Goal: Information Seeking & Learning: Learn about a topic

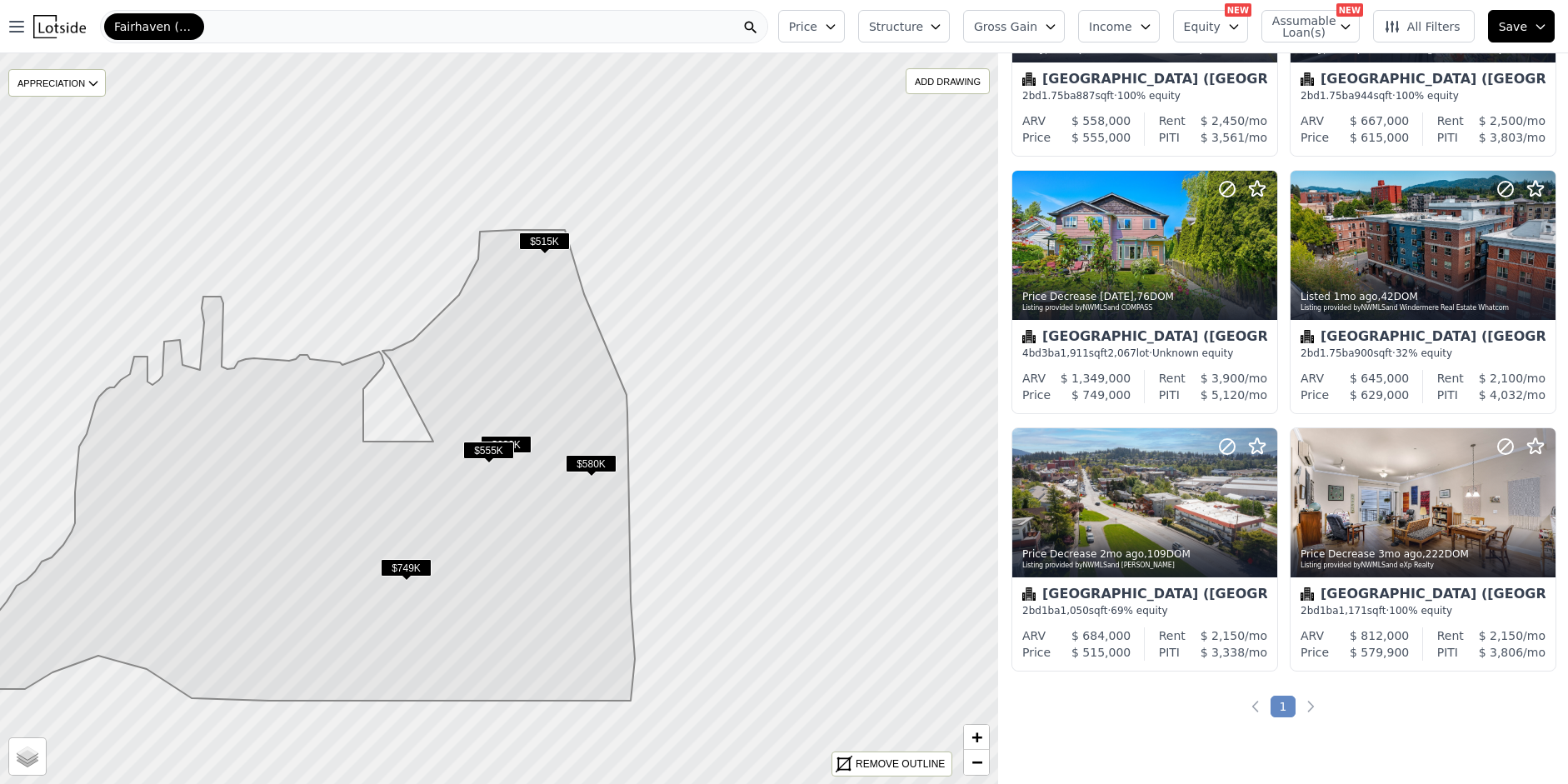
scroll to position [44, 0]
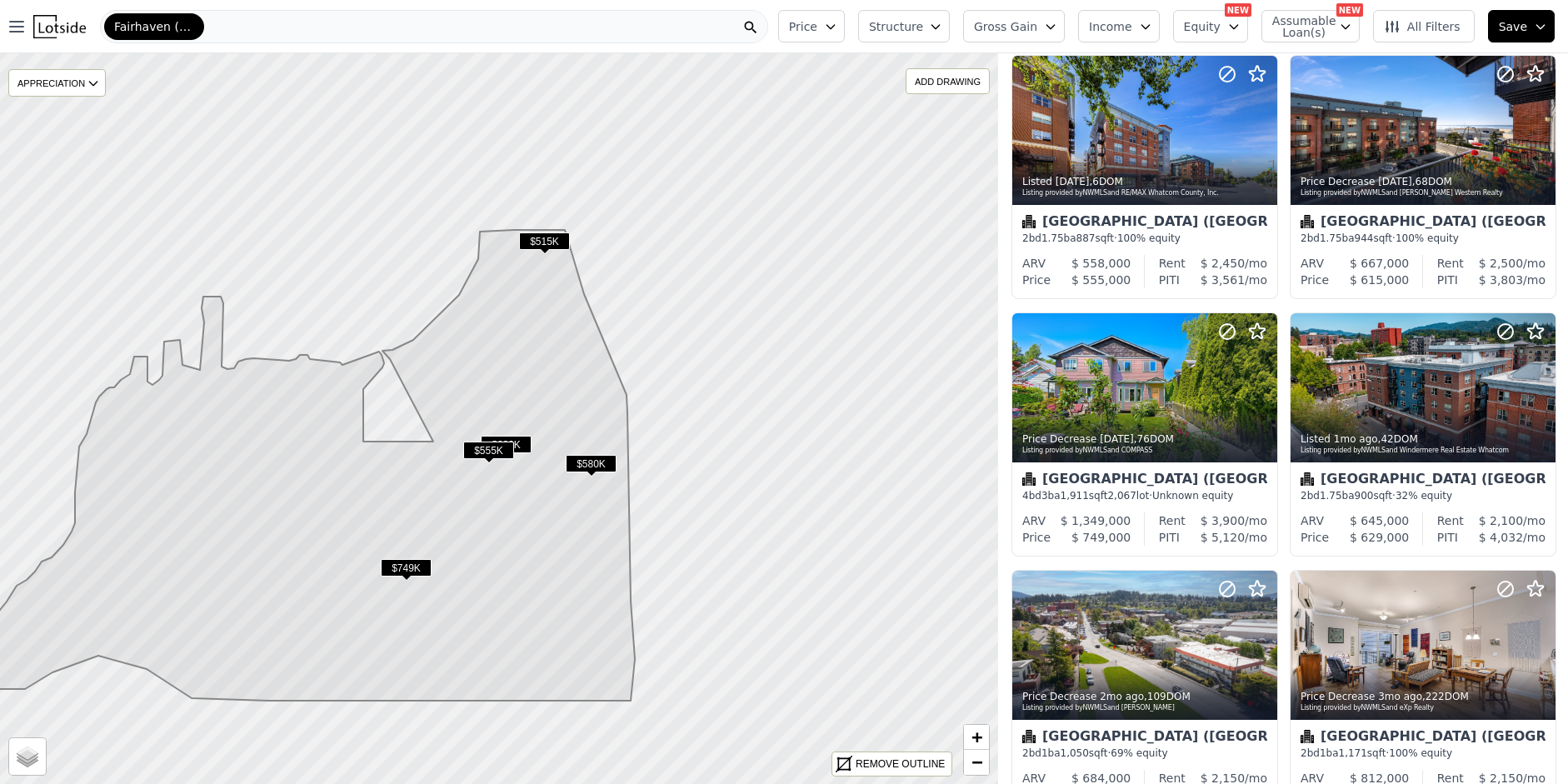
click at [874, 18] on button "Structure" at bounding box center [904, 26] width 91 height 33
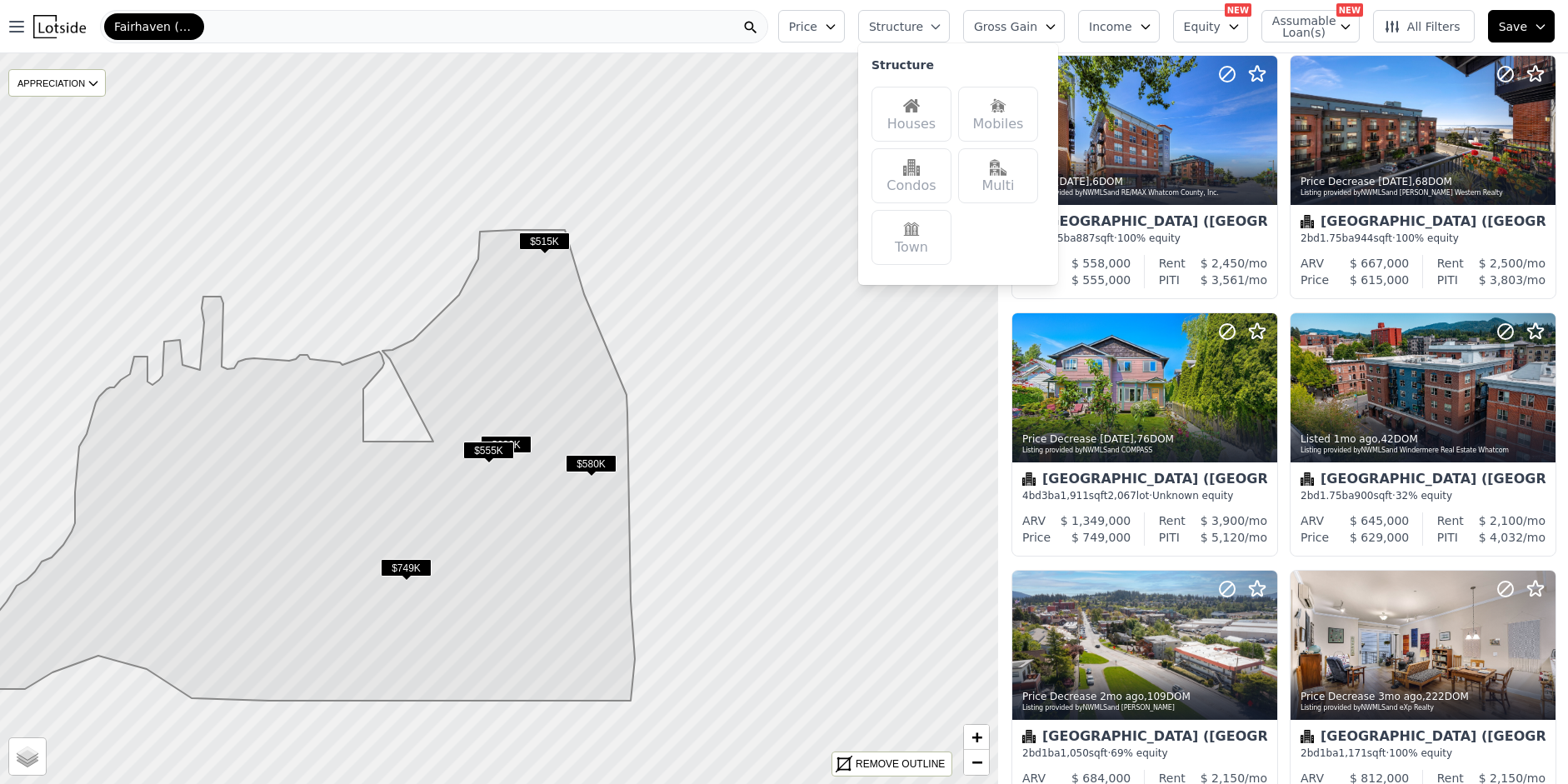
click at [909, 102] on div "Houses" at bounding box center [911, 114] width 80 height 55
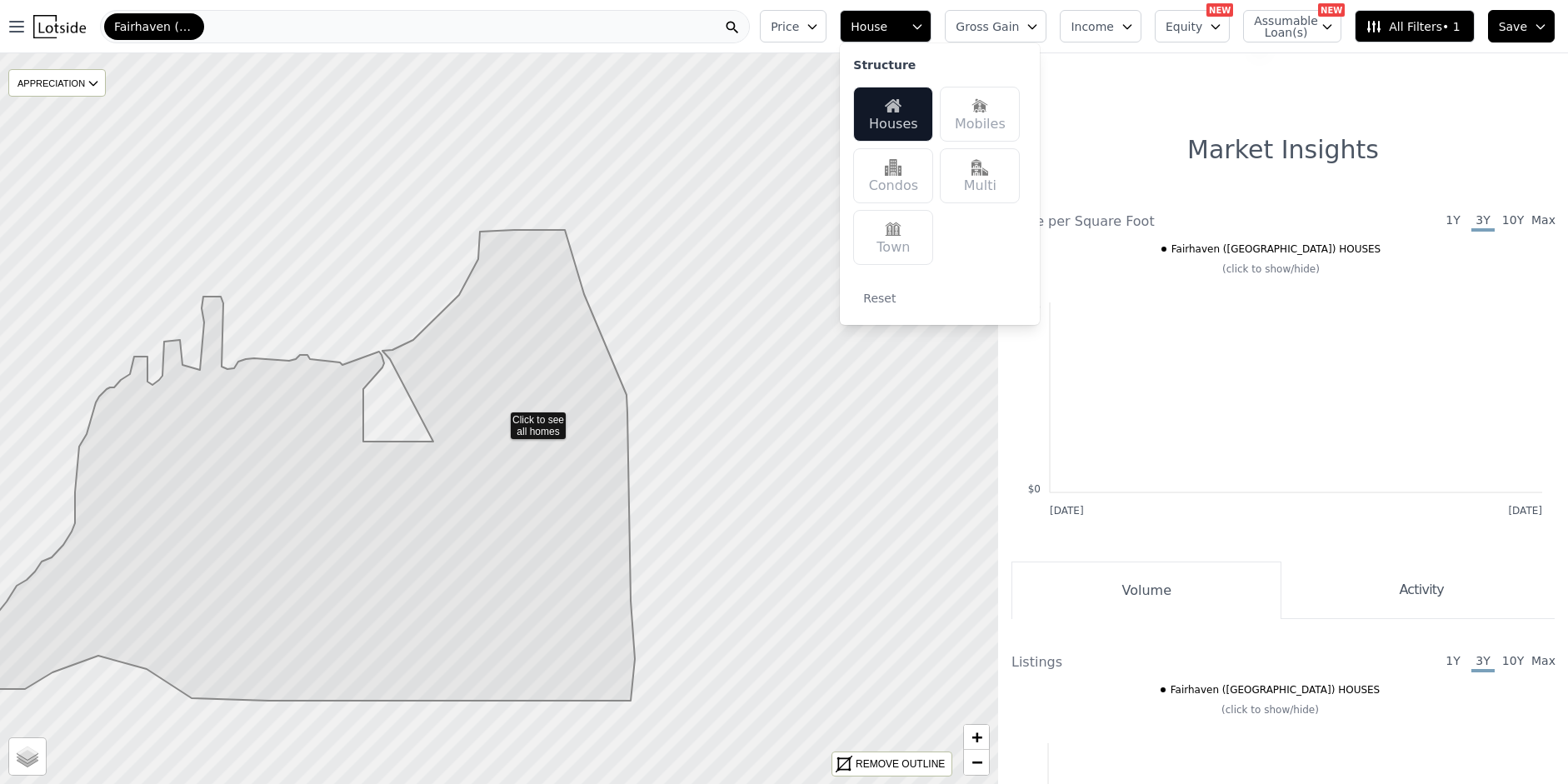
click at [1301, 531] on div "Price per Square Foot 1Y 3Y 10Y Max [DATE] [DATE] $0 $100 [GEOGRAPHIC_DATA] ([G…" at bounding box center [1282, 383] width 543 height 343
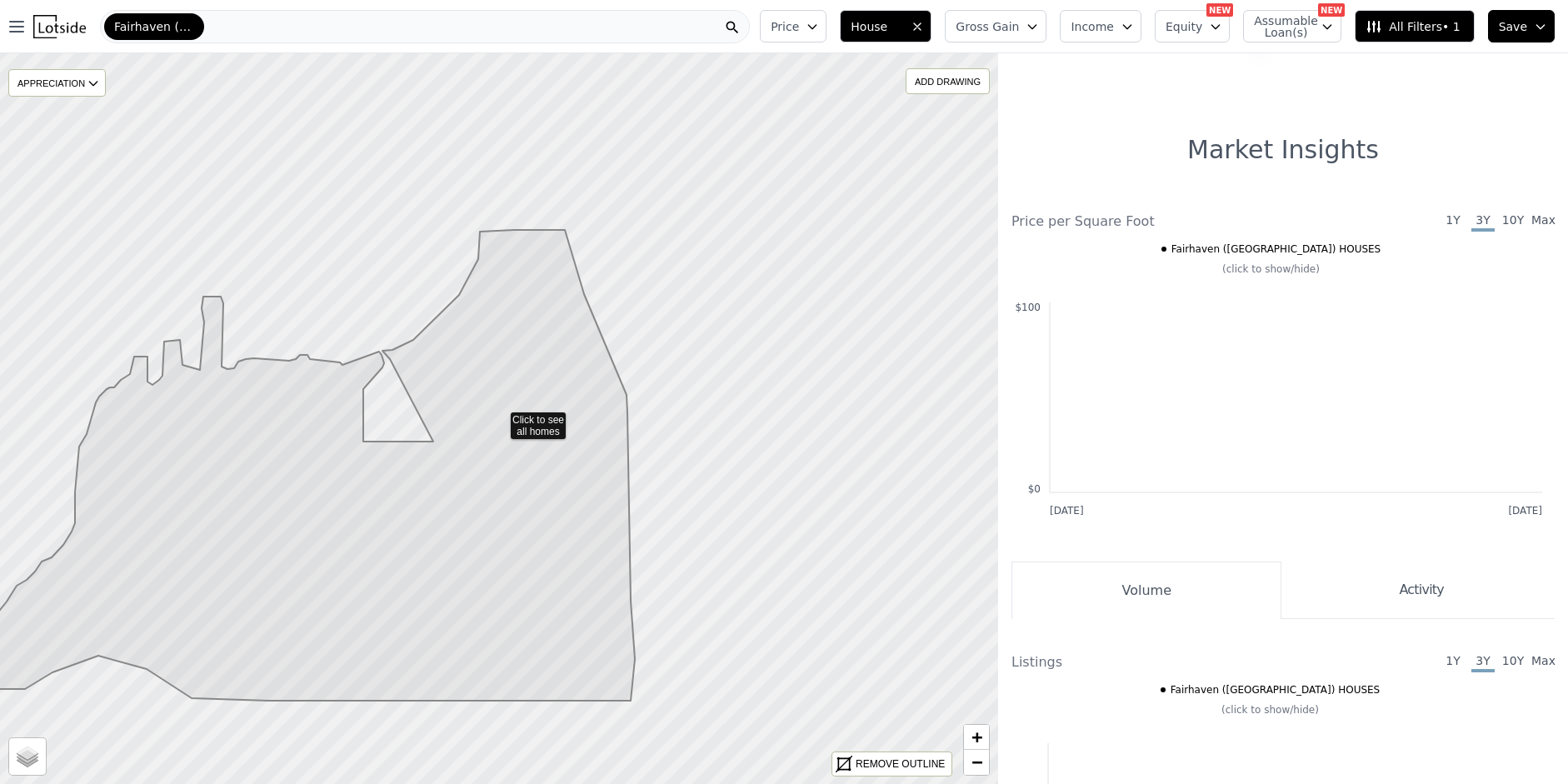
click at [1265, 26] on span "Assumable Loan(s)" at bounding box center [1280, 27] width 54 height 24
click at [1265, 59] on input "Has Assumable Loan(s)" at bounding box center [1263, 59] width 13 height 13
click at [922, 29] on button "House" at bounding box center [885, 26] width 91 height 33
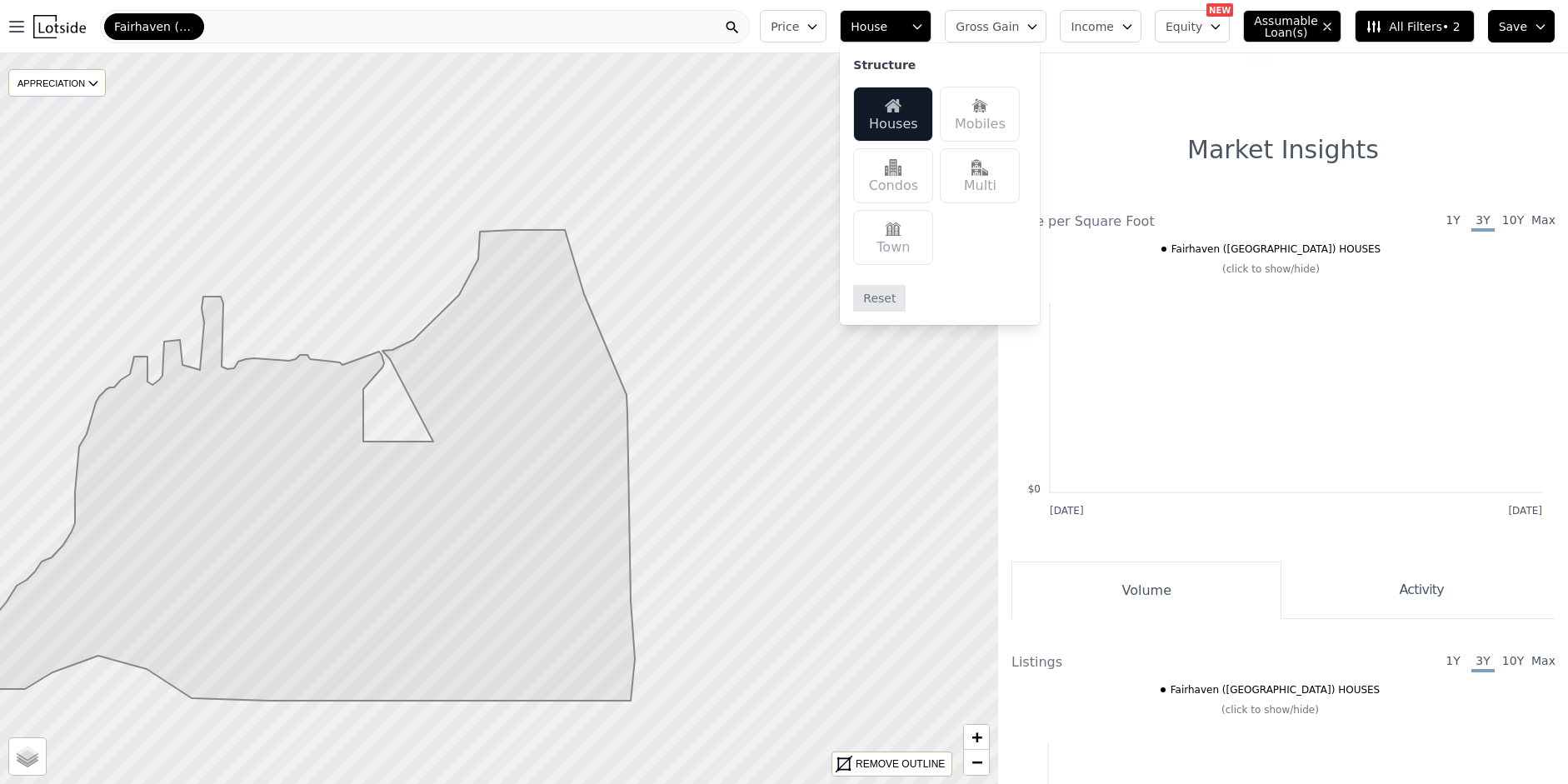
click at [904, 301] on button "Reset" at bounding box center [879, 299] width 53 height 27
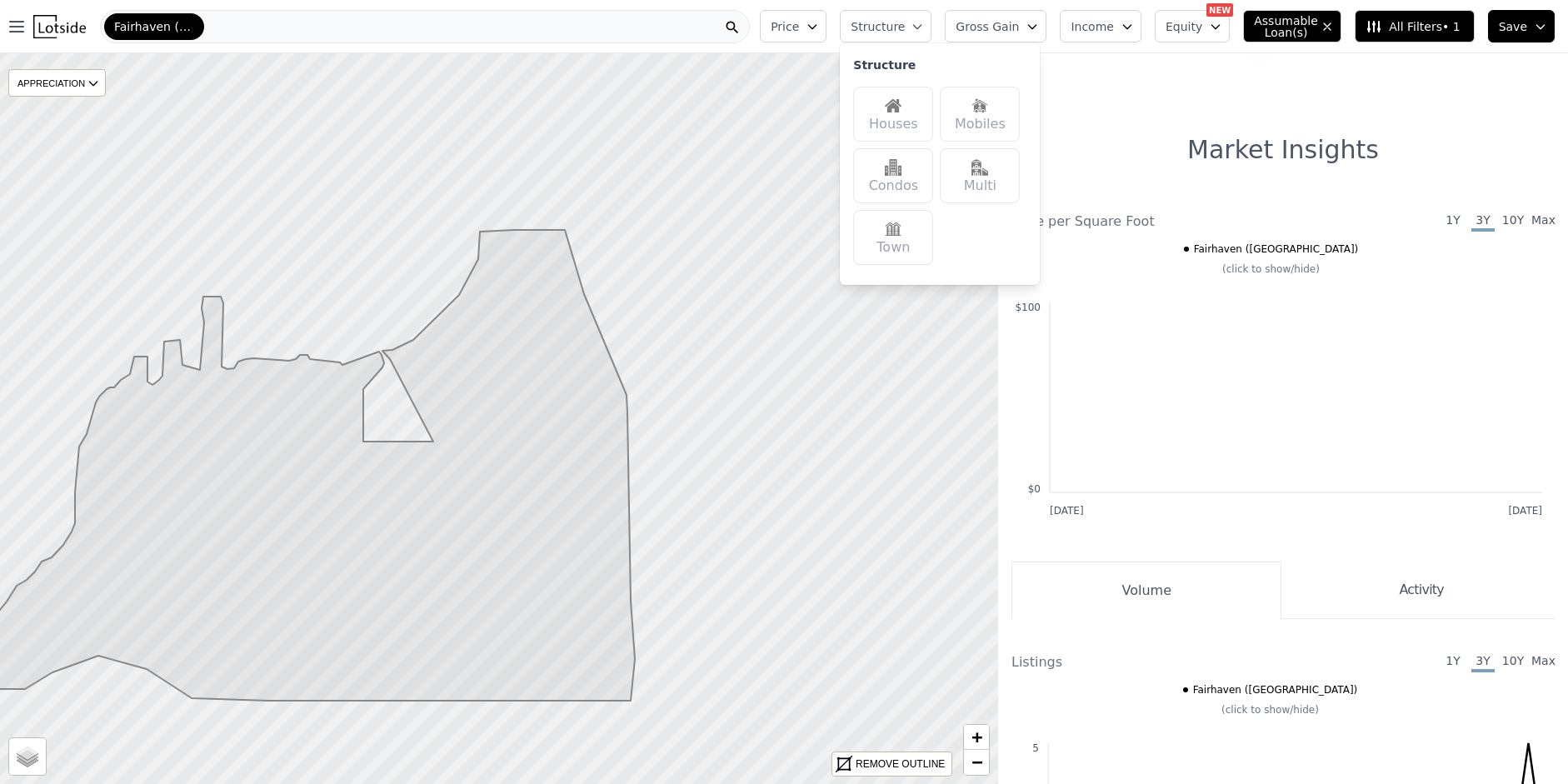
click at [1209, 30] on button "Equity" at bounding box center [1191, 26] width 75 height 33
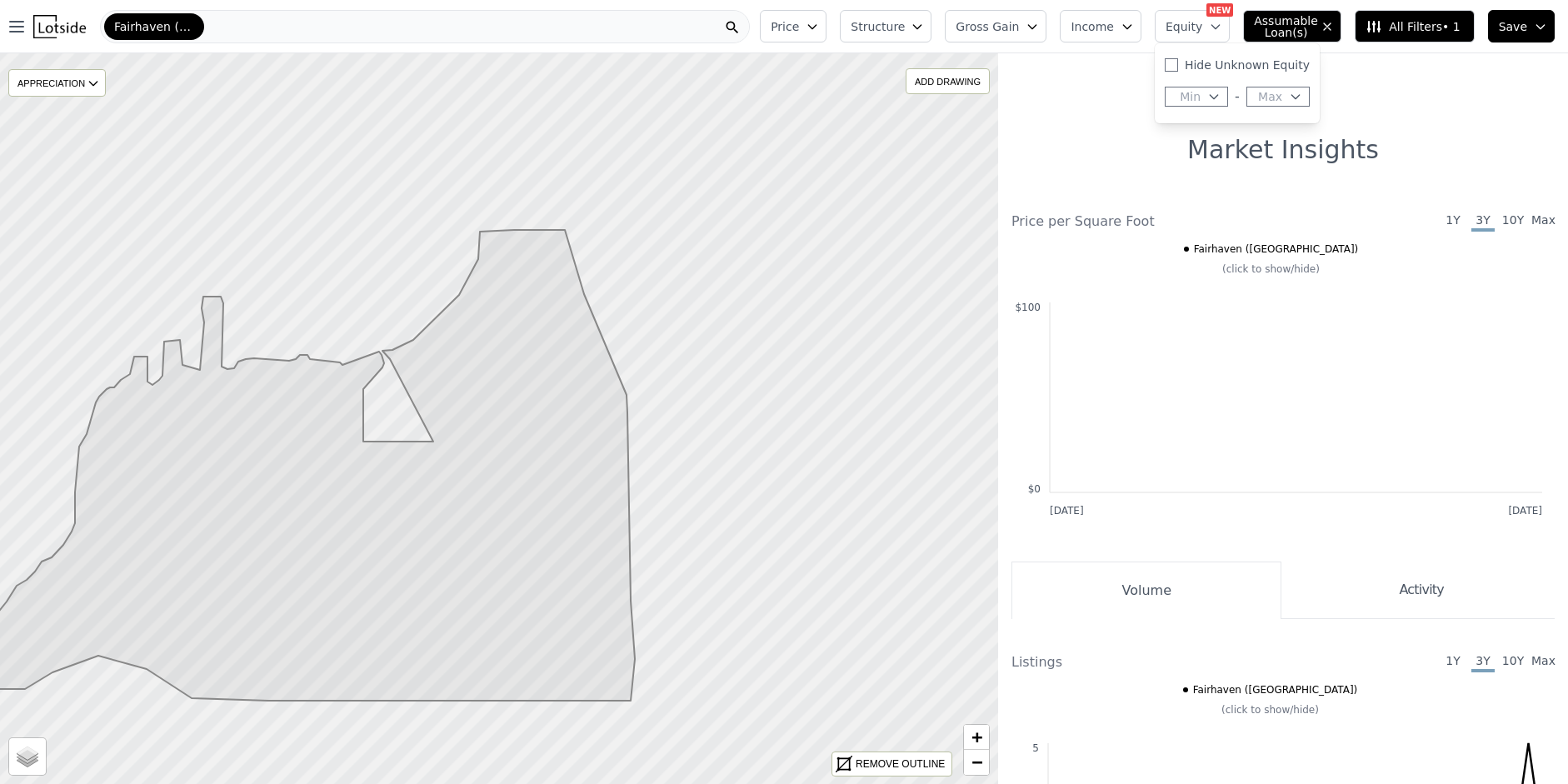
click at [1332, 60] on div at bounding box center [1283, 62] width 570 height 13
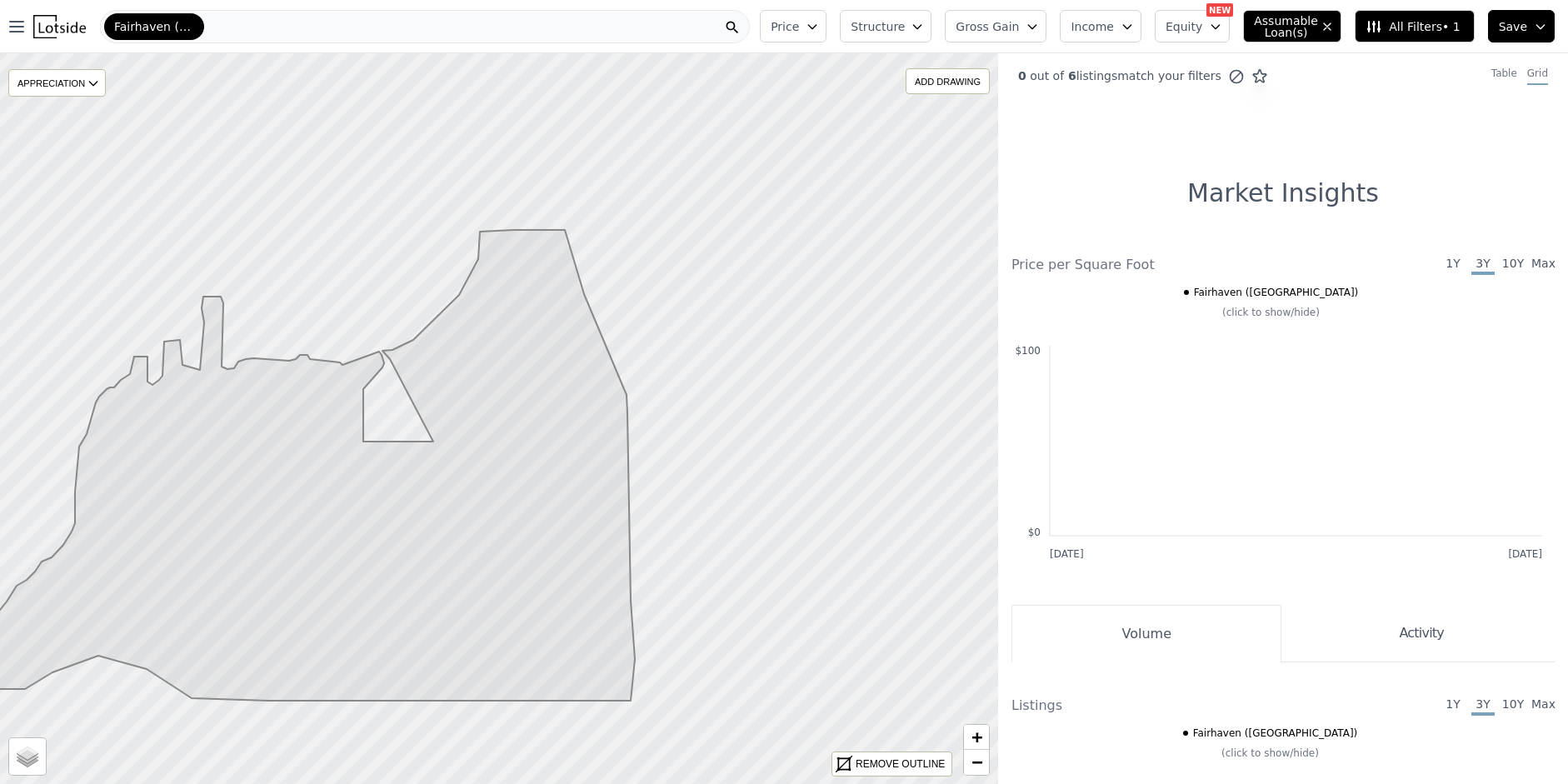
click at [1448, 30] on span "All Filters • 1" at bounding box center [1412, 27] width 94 height 17
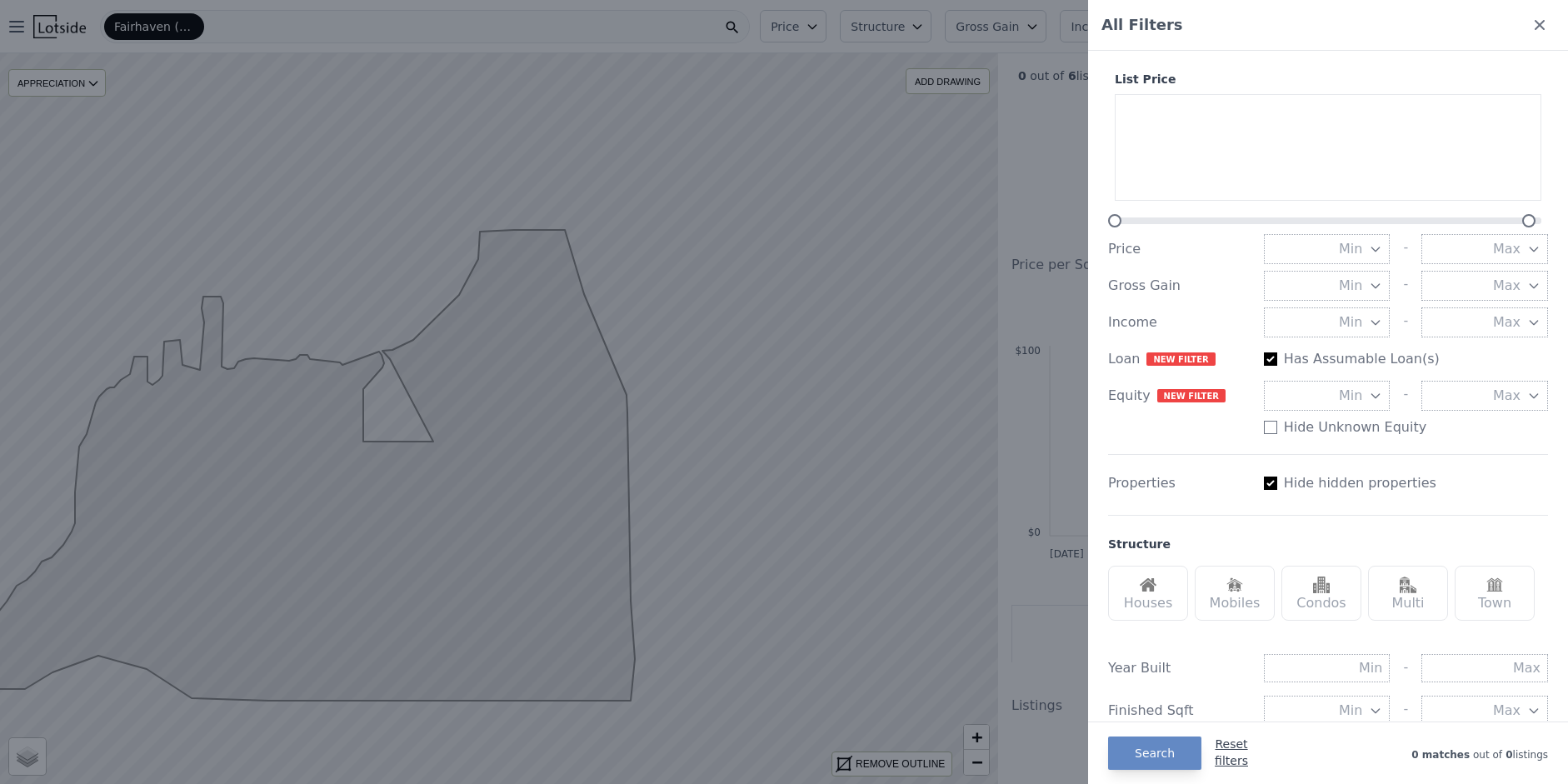
click at [1231, 750] on button "Reset filters" at bounding box center [1232, 753] width 34 height 34
checkbox input "false"
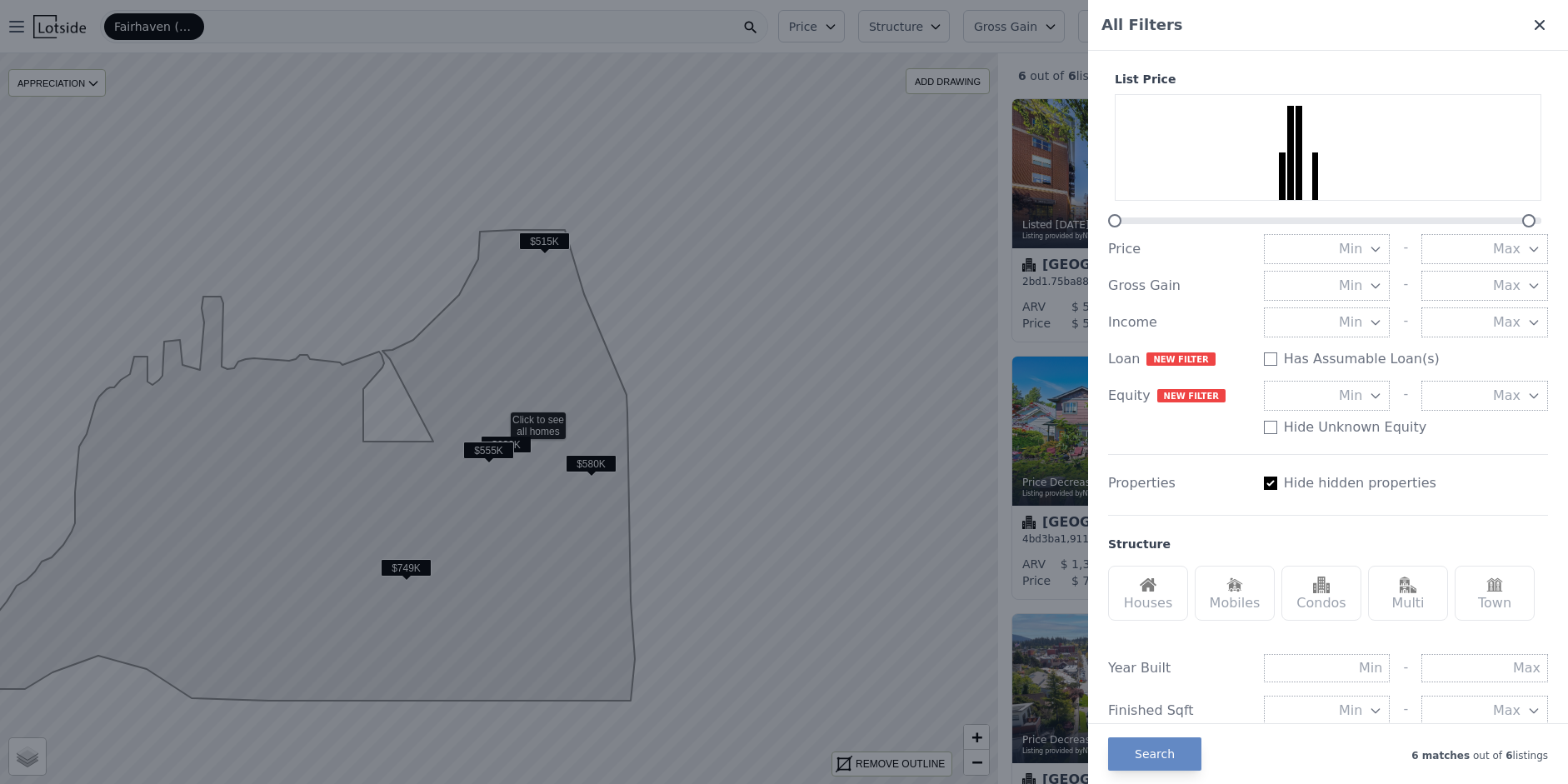
click at [1534, 24] on icon at bounding box center [1539, 25] width 10 height 10
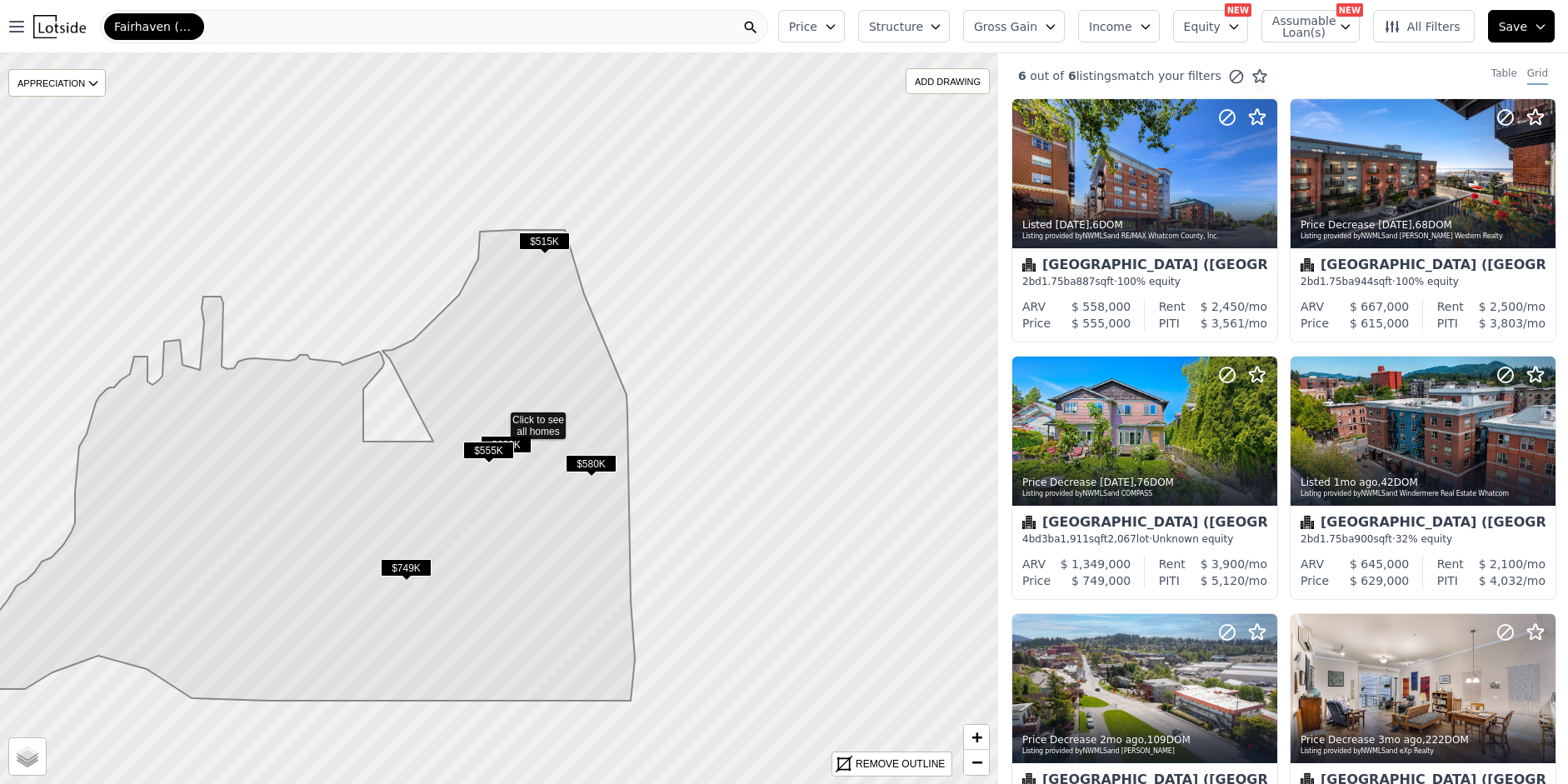
click at [1322, 34] on span "Assumable Loan(s)" at bounding box center [1299, 27] width 54 height 24
click at [1285, 56] on input "Has Assumable Loan(s)" at bounding box center [1281, 59] width 13 height 13
checkbox input "true"
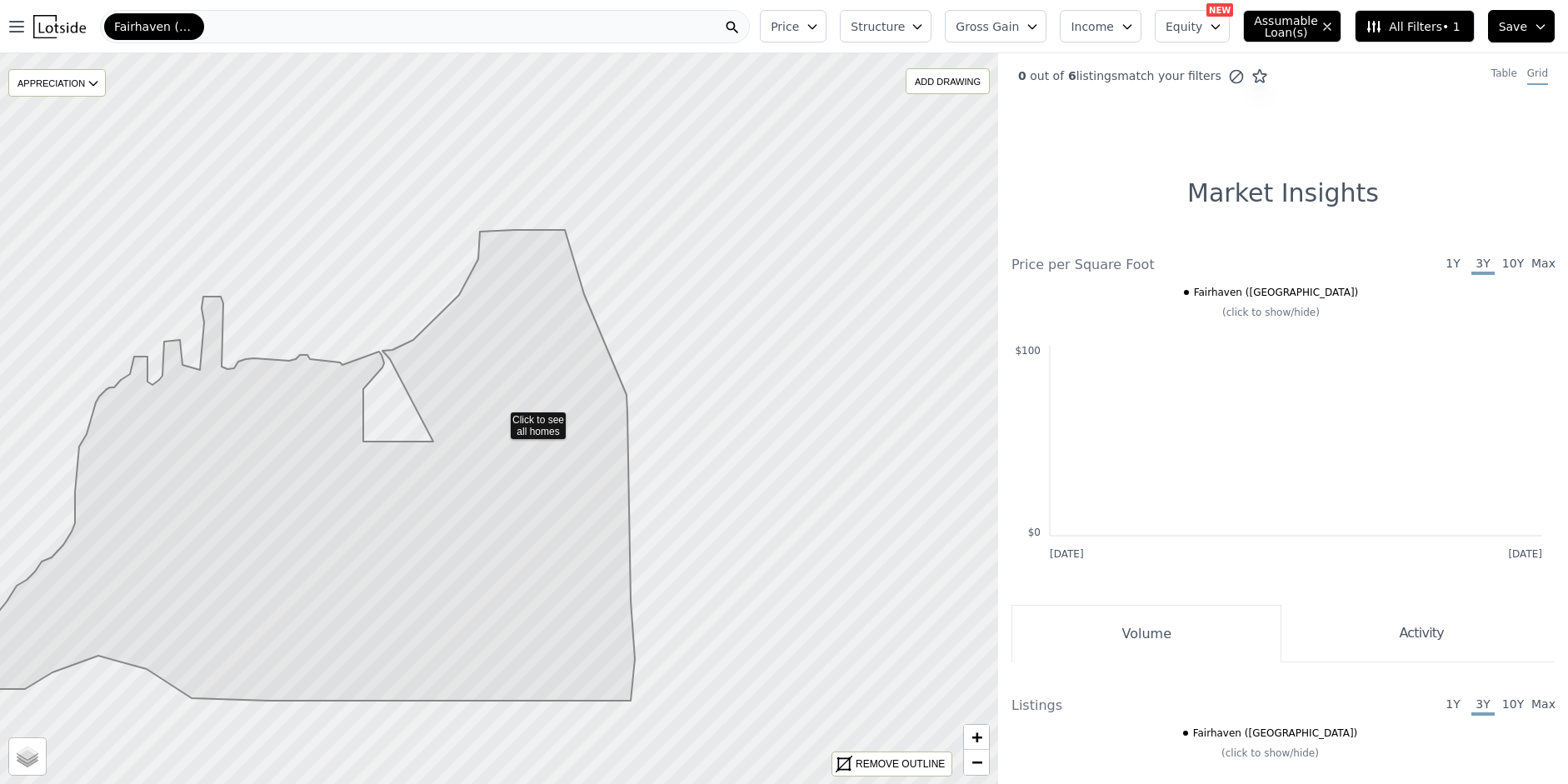
click at [1324, 29] on button "Assumable Loan(s)" at bounding box center [1291, 26] width 98 height 33
click at [1266, 56] on input "Has Assumable Loan(s)" at bounding box center [1263, 59] width 13 height 13
checkbox input "false"
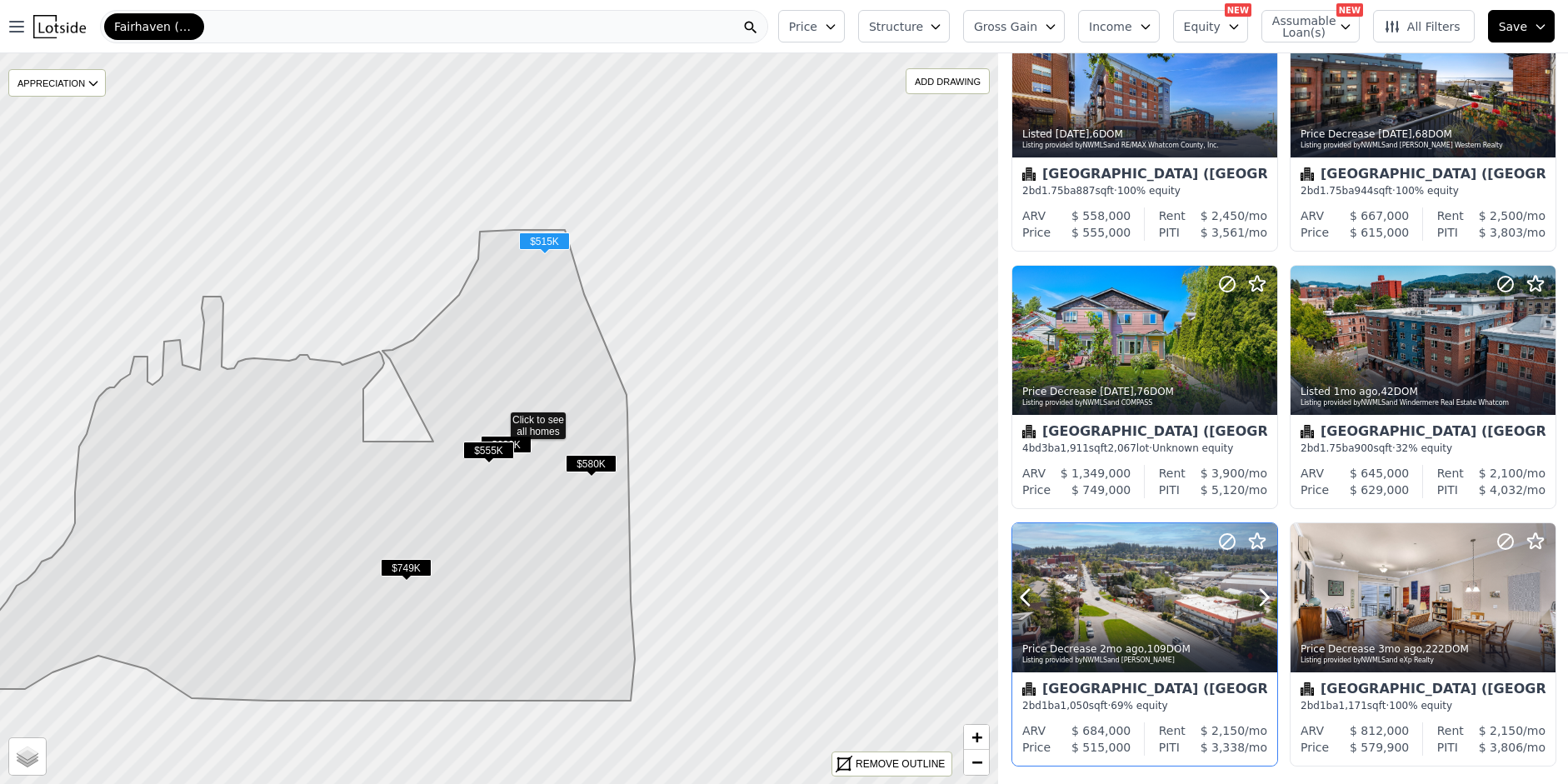
scroll to position [180, 0]
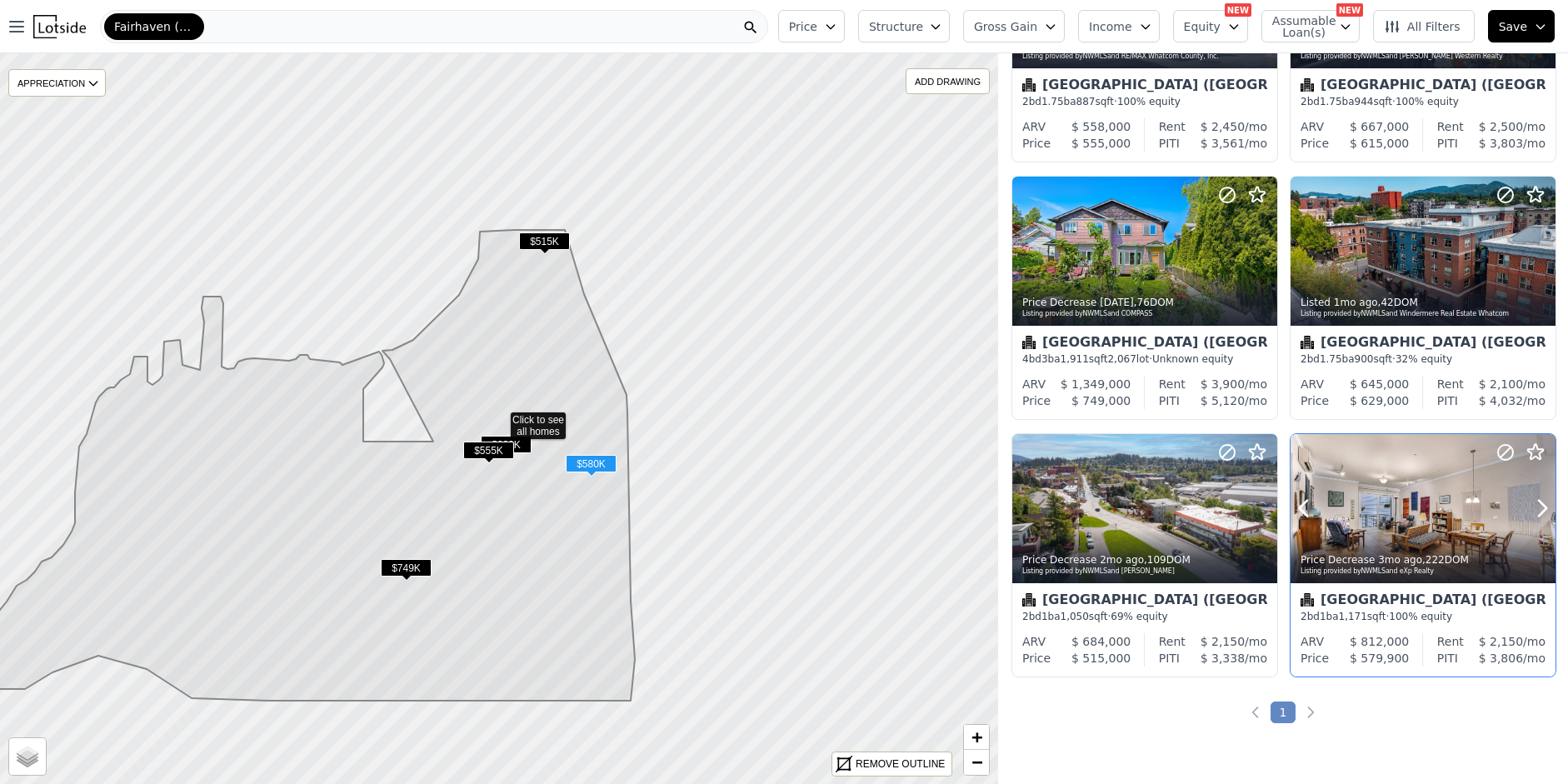
click at [1539, 494] on div at bounding box center [1502, 487] width 107 height 107
click at [1185, 294] on div "Price Decrease 4w ago , 76 DOM Listing provided by NWMLS and COMPASS" at bounding box center [1144, 306] width 265 height 40
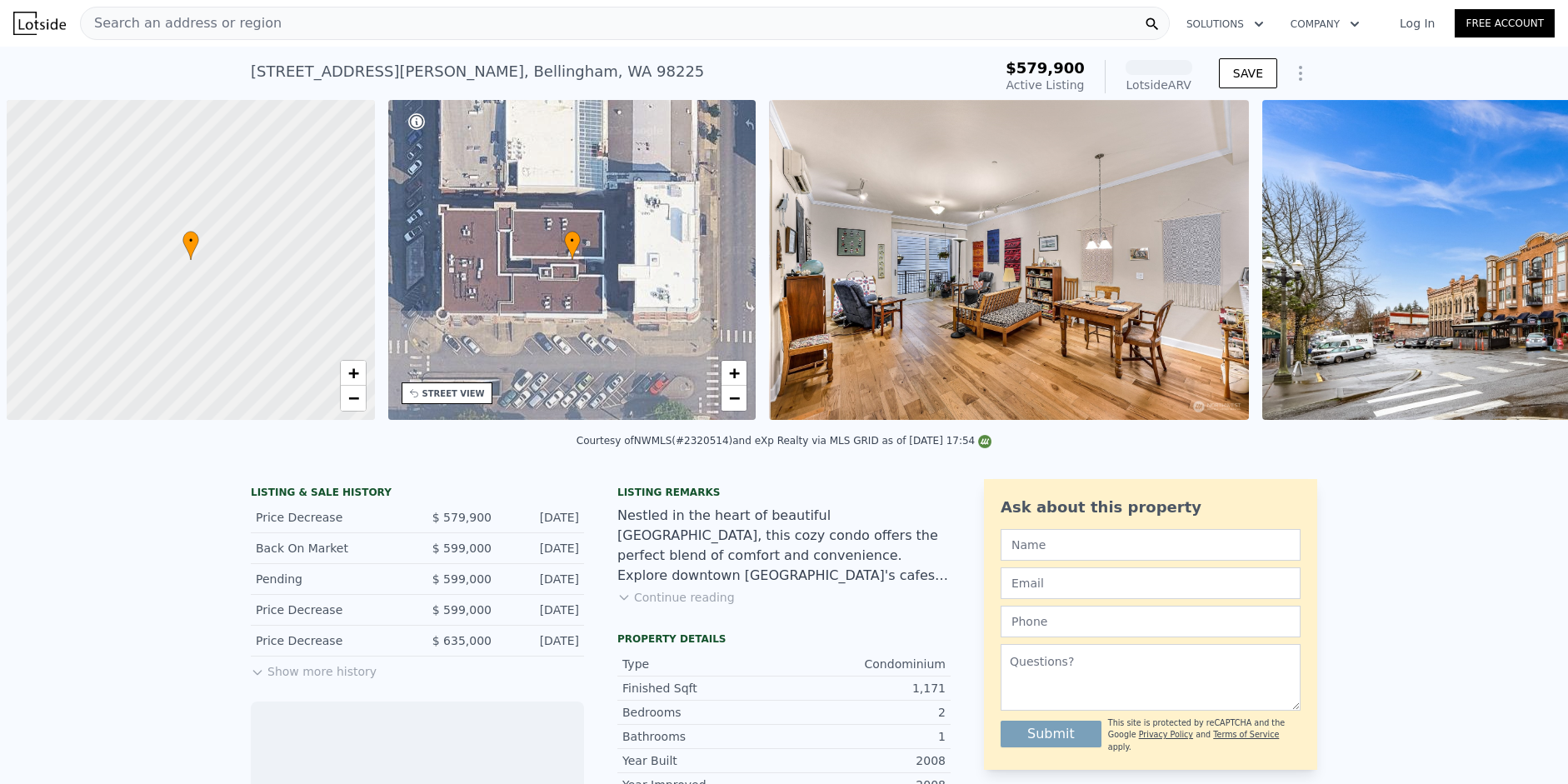
scroll to position [0, 7]
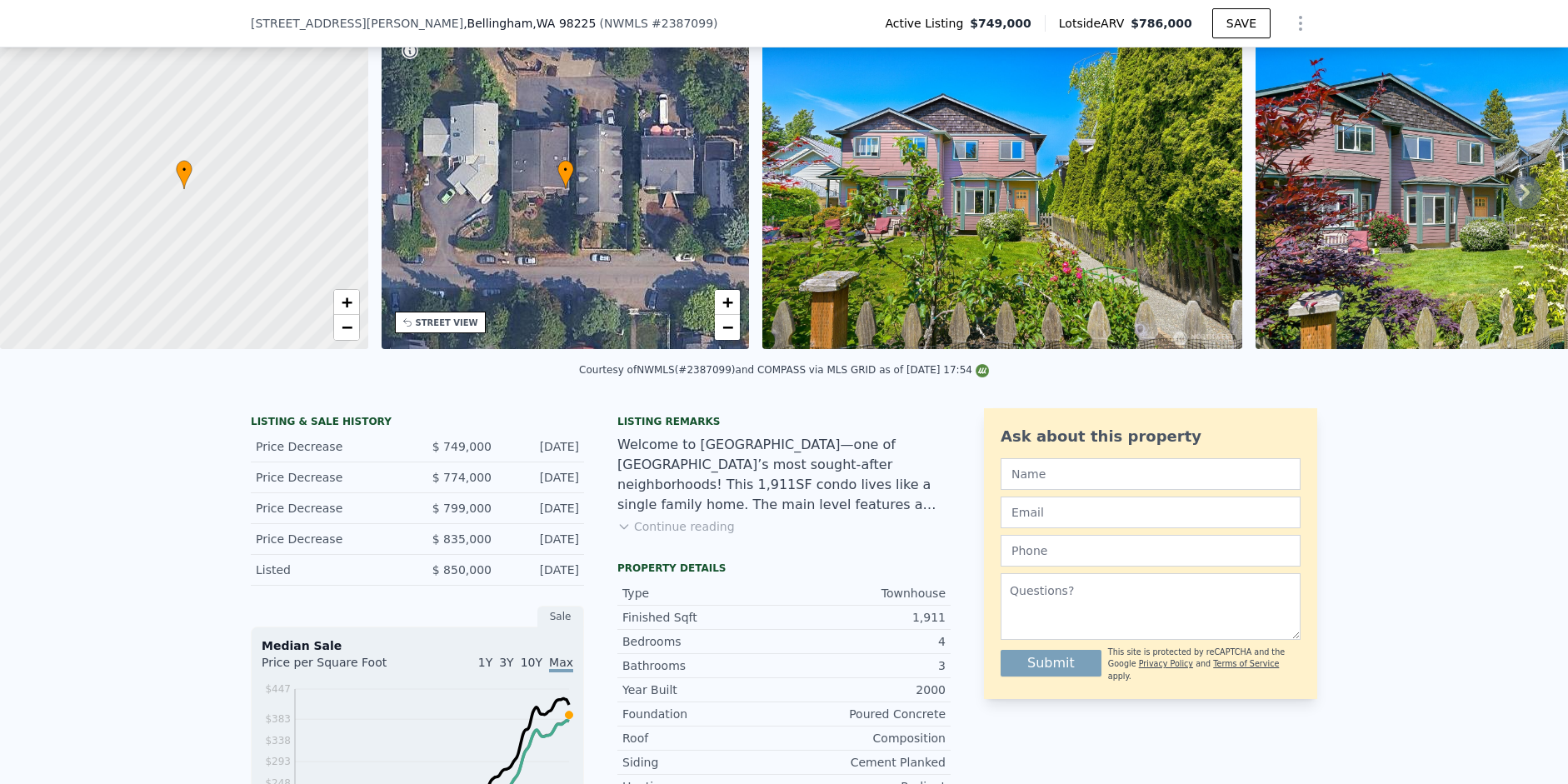
scroll to position [743, 0]
